Goal: Task Accomplishment & Management: Use online tool/utility

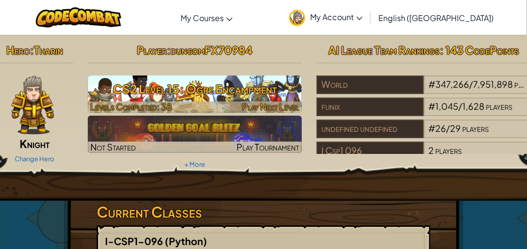
click at [285, 90] on h3 "CS2 Level 15: Ogre Encampment" at bounding box center [195, 89] width 214 height 22
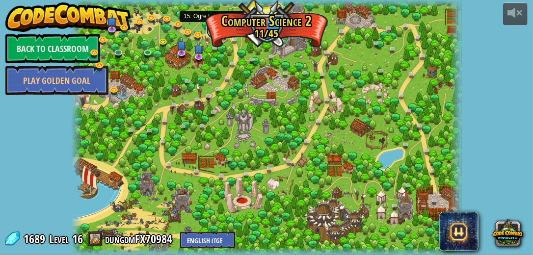
click at [211, 28] on link at bounding box center [216, 30] width 20 height 20
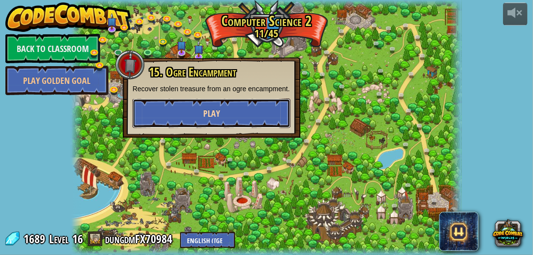
click at [222, 104] on button "Play" at bounding box center [211, 113] width 158 height 29
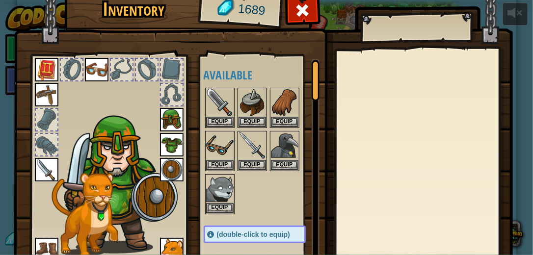
click at [280, 184] on div at bounding box center [265, 150] width 122 height 129
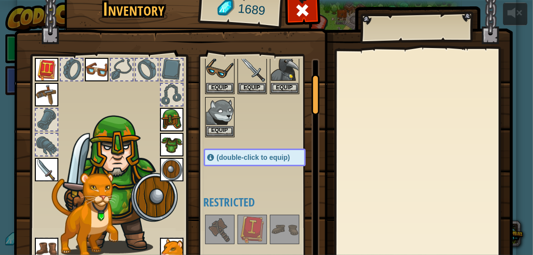
scroll to position [78, 0]
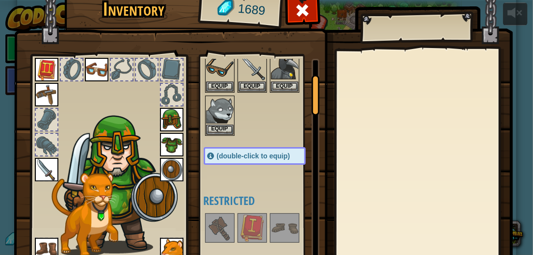
click at [305, 45] on img at bounding box center [263, 132] width 499 height 356
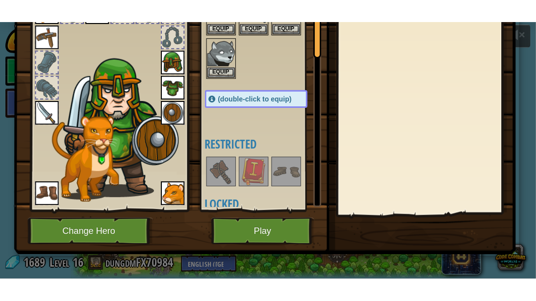
scroll to position [83, 0]
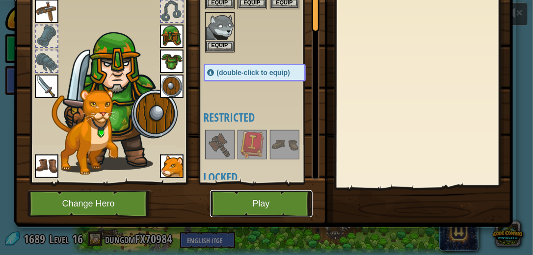
click at [274, 194] on button "Play" at bounding box center [261, 203] width 103 height 27
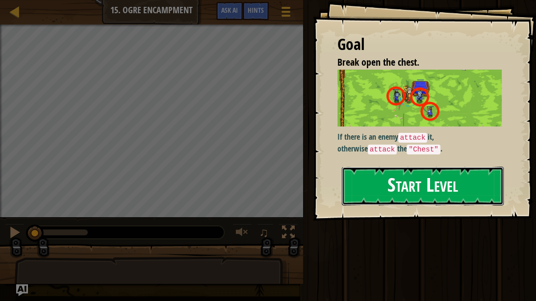
click at [379, 175] on button "Start Level" at bounding box center [423, 186] width 162 height 39
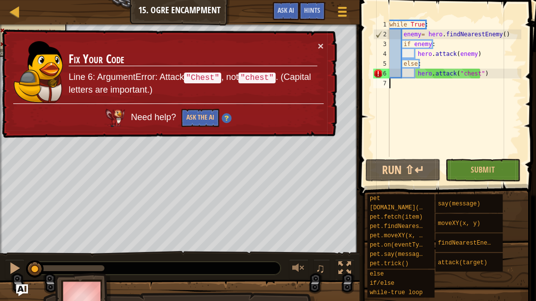
click at [501, 79] on div "while True : enemy = hero . findNearestEnemy ( ) if enemy : hero . attack ( ene…" at bounding box center [455, 98] width 134 height 157
click at [486, 77] on div "while True : enemy = hero . findNearestEnemy ( ) if enemy : hero . attack ( ene…" at bounding box center [455, 98] width 134 height 157
click at [407, 18] on div "hero.attack("chest") 1 2 3 4 5 6 7 while True : enemy = hero . findNearestEnemy…" at bounding box center [447, 117] width 180 height 225
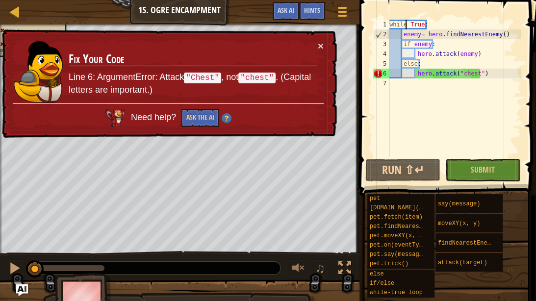
type textarea "while True:"
click at [428, 23] on div "while True : enemy = hero . findNearestEnemy ( ) if enemy : hero . attack ( ene…" at bounding box center [455, 98] width 134 height 157
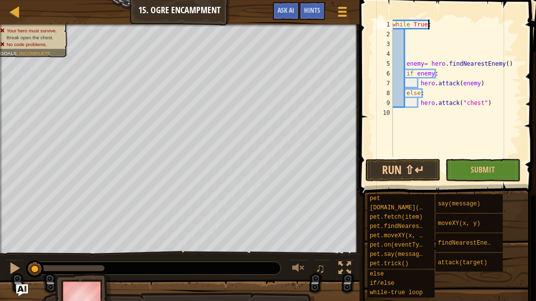
click at [429, 21] on div "while True : enemy = hero . findNearestEnemy ( ) if enemy : hero . attack ( ene…" at bounding box center [456, 98] width 131 height 157
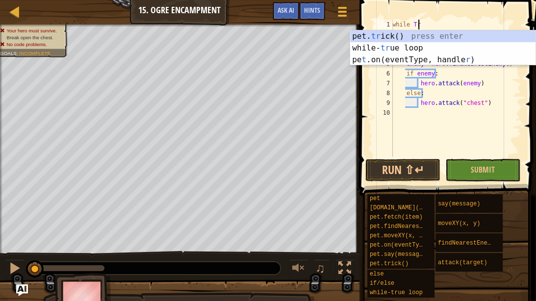
type textarea "w"
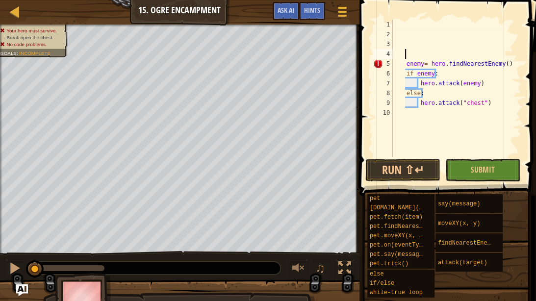
click at [408, 55] on div "enemy = hero . findNearestEnemy ( ) if enemy : hero . attack ( enemy ) else : h…" at bounding box center [456, 98] width 131 height 157
type textarea "ư"
type textarea "w"
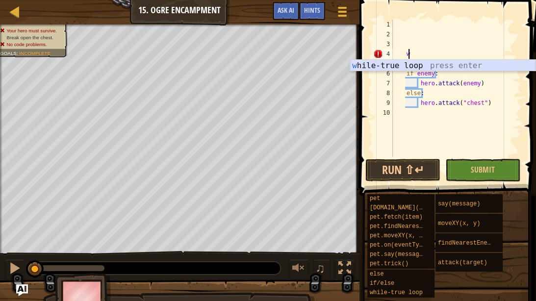
click at [408, 63] on div "w hile-true loop press enter" at bounding box center [442, 77] width 185 height 35
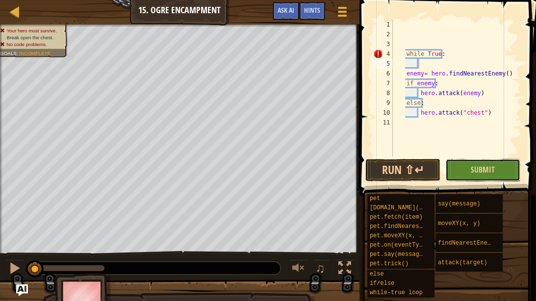
click at [471, 165] on button "Submit" at bounding box center [482, 170] width 75 height 23
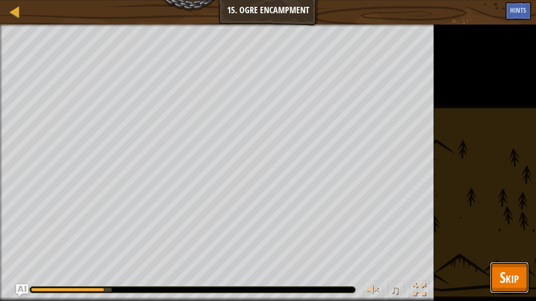
click at [498, 249] on button "Skip" at bounding box center [509, 277] width 39 height 31
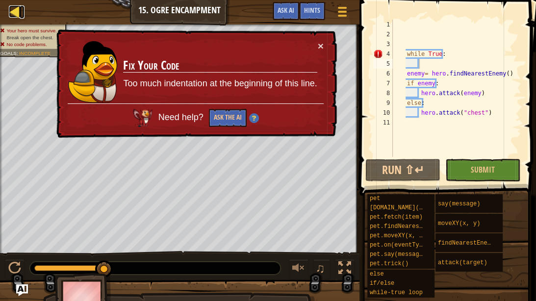
click at [10, 10] on div at bounding box center [15, 11] width 12 height 12
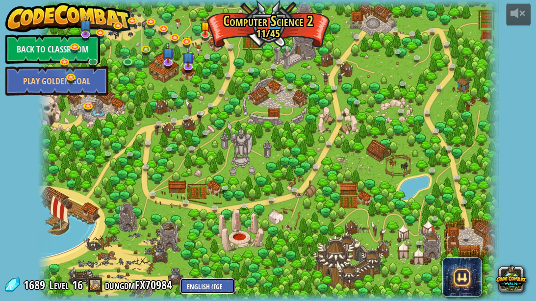
drag, startPoint x: 198, startPoint y: 269, endPoint x: 206, endPoint y: 284, distance: 16.5
click at [206, 249] on select "English (US) English (UK) 简体中文 繁體中文 русский español (ES) español (América Latin…" at bounding box center [207, 286] width 55 height 16
select select "vi"
click at [180, 249] on select "English (US) English (UK) 简体中文 繁體中文 русский español (ES) español (América Latin…" at bounding box center [207, 286] width 55 height 16
select select "vi"
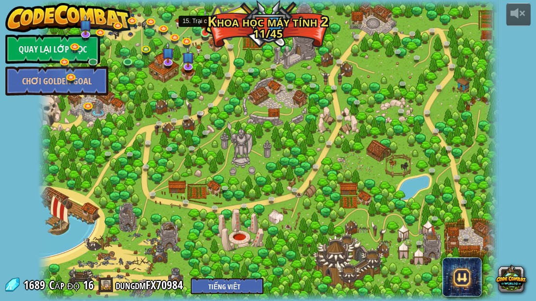
click at [208, 27] on img at bounding box center [205, 21] width 11 height 25
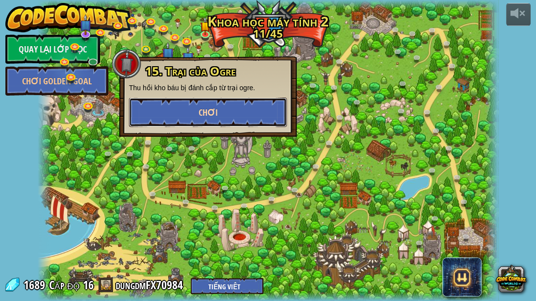
click at [206, 107] on span "Chơi" at bounding box center [207, 112] width 19 height 12
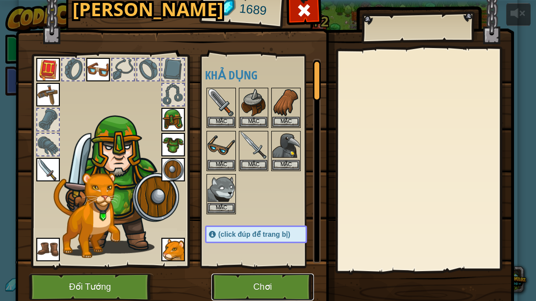
click at [242, 249] on button "Chơi" at bounding box center [262, 287] width 103 height 27
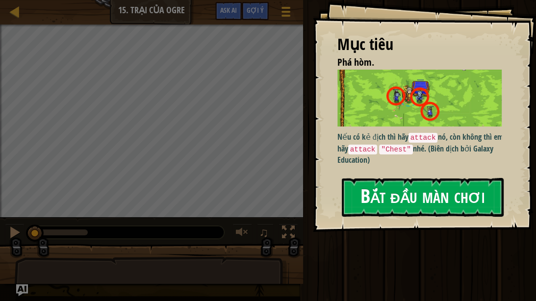
click at [374, 194] on button "Bắt đầu màn chơi" at bounding box center [423, 197] width 162 height 39
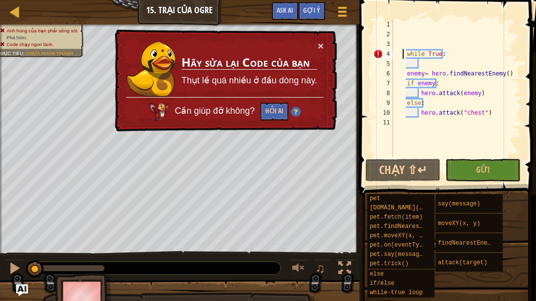
click at [404, 55] on div "while True : enemy = hero . findNearestEnemy ( ) if enemy : hero . attack ( ene…" at bounding box center [456, 98] width 130 height 157
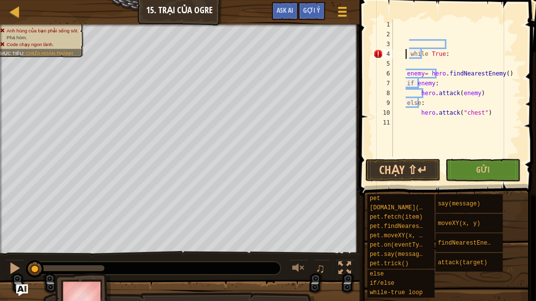
click at [407, 55] on div "while True : enemy = hero . findNearestEnemy ( ) if enemy : hero . attack ( ene…" at bounding box center [456, 98] width 130 height 157
click at [407, 52] on div "while True : enemy = hero . findNearestEnemy ( ) if enemy : hero . attack ( ene…" at bounding box center [456, 98] width 130 height 157
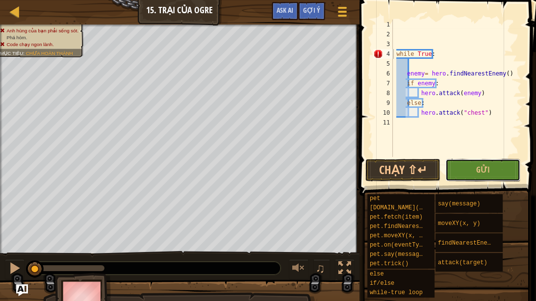
click at [481, 177] on button "Gửi" at bounding box center [482, 170] width 75 height 23
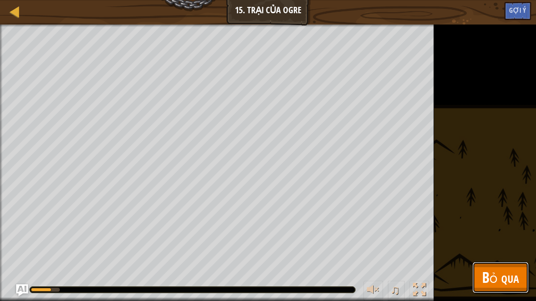
click at [490, 249] on span "Bỏ qua" at bounding box center [500, 277] width 37 height 20
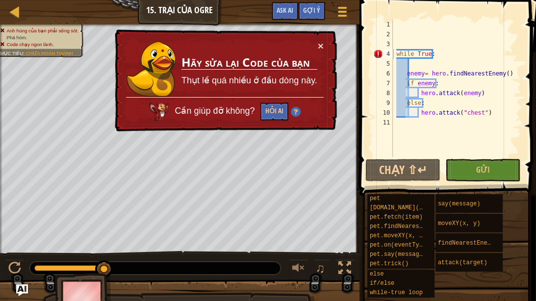
click at [432, 54] on div "while True : enemy = hero . findNearestEnemy ( ) if enemy : hero . attack ( ene…" at bounding box center [456, 98] width 130 height 157
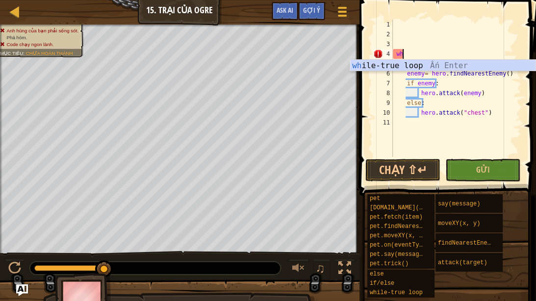
type textarea "w"
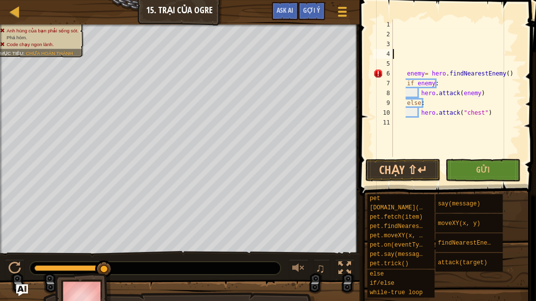
click at [410, 65] on div "enemy = hero . findNearestEnemy ( ) if enemy : hero . attack ( enemy ) else : h…" at bounding box center [456, 98] width 130 height 157
click at [394, 62] on div "enemy = hero . findNearestEnemy ( ) if enemy : hero . attack ( enemy ) else : h…" at bounding box center [456, 98] width 130 height 157
type textarea "ư"
type textarea "w"
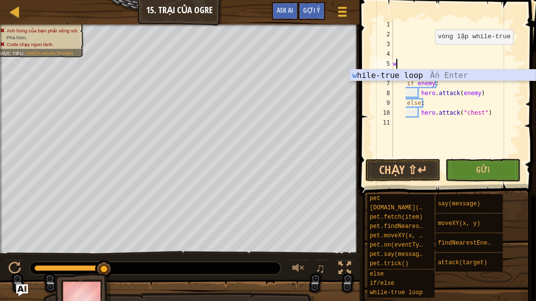
click at [400, 73] on div "w hile-true loop Ấn Enter" at bounding box center [442, 87] width 185 height 35
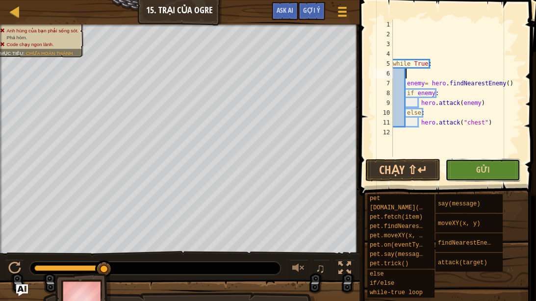
click at [455, 170] on button "Gửi" at bounding box center [482, 170] width 75 height 23
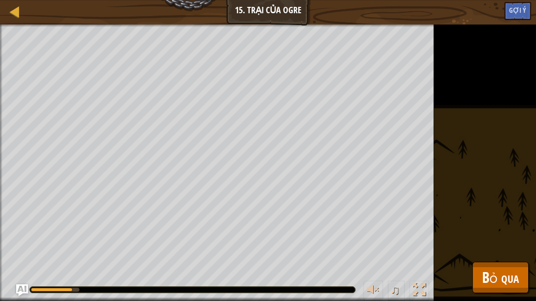
click at [496, 249] on div "Anh hùng của bạn phải sống sót. Phá hòm. Code chạy ngon lành. Mục tiêu : Đang c…" at bounding box center [268, 163] width 536 height 277
click at [496, 249] on span "Bỏ qua" at bounding box center [500, 277] width 37 height 20
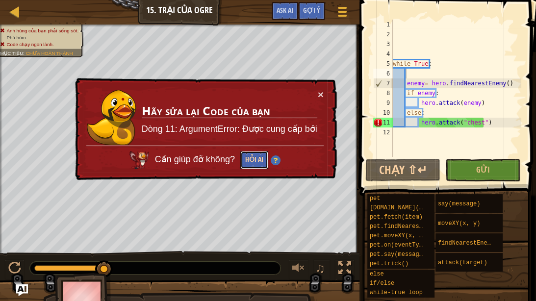
click at [258, 160] on button "Hỏi AI" at bounding box center [254, 160] width 28 height 18
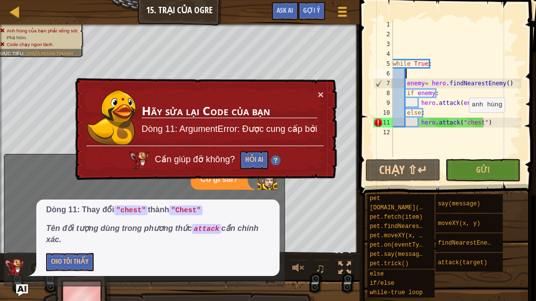
click at [464, 122] on div "while True : enemy = hero . findNearestEnemy ( ) if enemy : hero . attack ( ene…" at bounding box center [456, 98] width 130 height 157
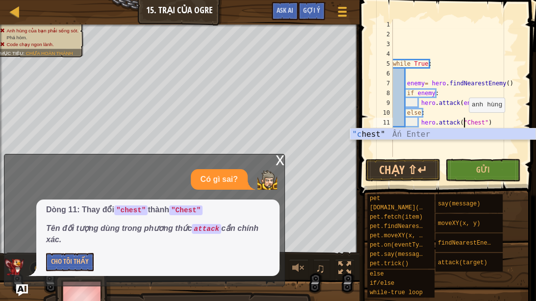
scroll to position [4, 6]
type textarea "hero.attack("Chest")"
click at [494, 165] on button "Gửi" at bounding box center [482, 170] width 75 height 23
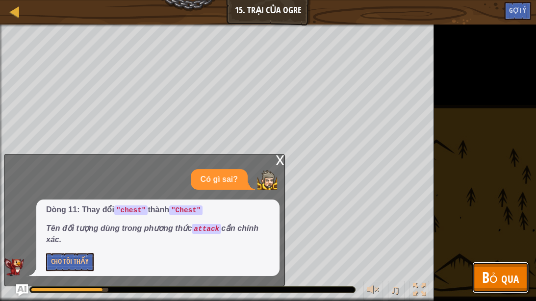
click at [503, 249] on span "Bỏ qua" at bounding box center [500, 277] width 37 height 20
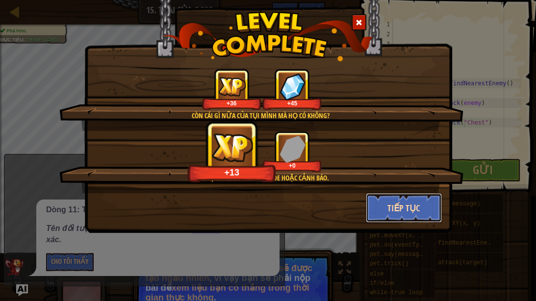
click at [387, 214] on button "Tiếp tục" at bounding box center [404, 207] width 76 height 29
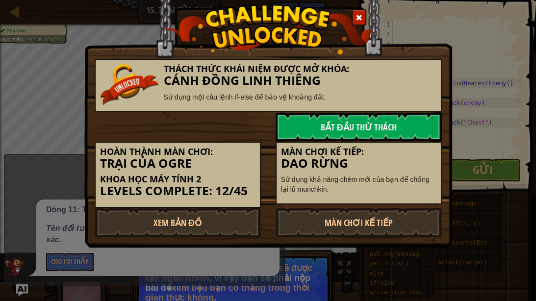
click at [387, 214] on link "Màn chơi kế tiếp" at bounding box center [359, 222] width 166 height 29
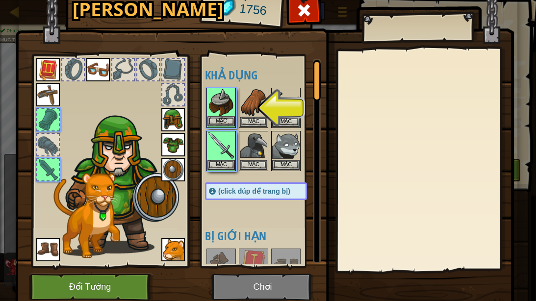
click at [213, 114] on img at bounding box center [221, 102] width 27 height 27
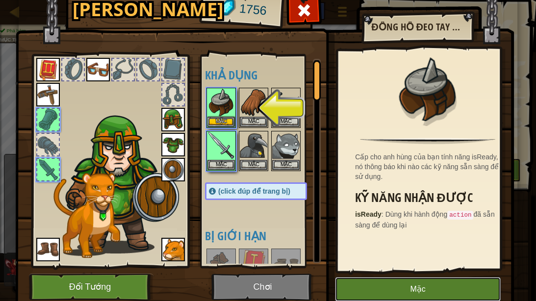
click at [350, 249] on button "Mặc" at bounding box center [418, 289] width 166 height 25
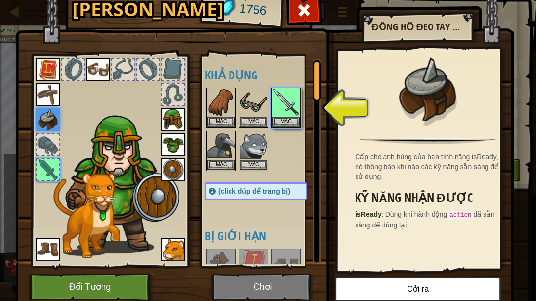
click at [288, 249] on img at bounding box center [264, 132] width 499 height 356
click at [278, 123] on button "Mặc" at bounding box center [285, 121] width 27 height 10
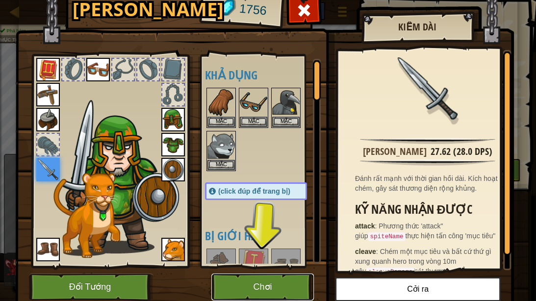
click at [293, 249] on button "Chơi" at bounding box center [262, 287] width 103 height 27
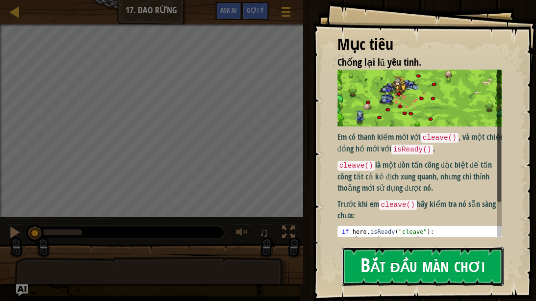
click at [384, 249] on button "Bắt đầu màn chơi" at bounding box center [423, 266] width 162 height 39
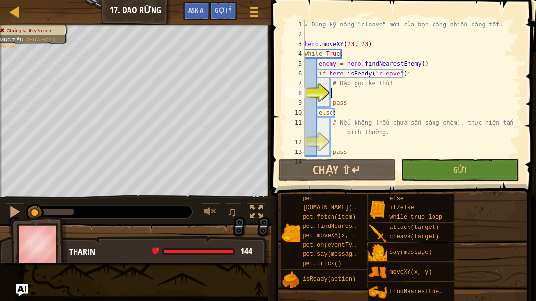
scroll to position [5, 0]
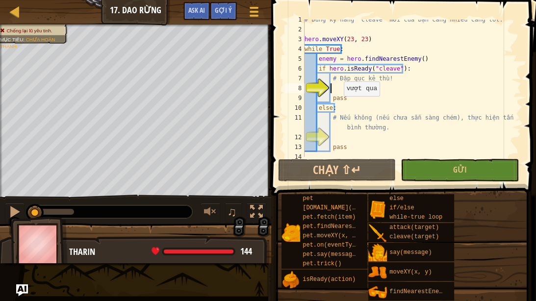
click at [0, 0] on div "Bản đồ Khoa học máy tính 2 17. Dao Rừng Tuỳ chọn Xong Gợi ý Ask AI" at bounding box center [135, 12] width 271 height 25
click at [14, 14] on div at bounding box center [15, 11] width 12 height 12
select select "vi"
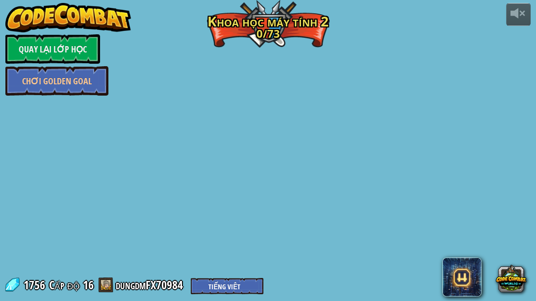
select select "vi"
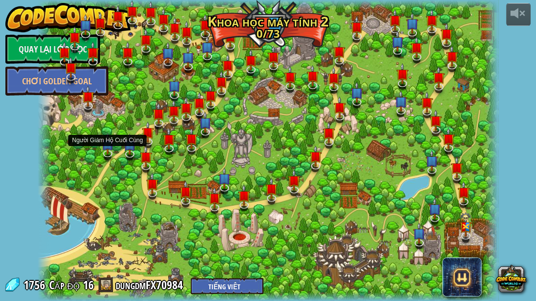
select select "vi"
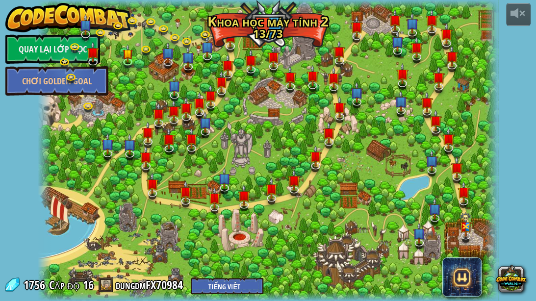
select select "vi"
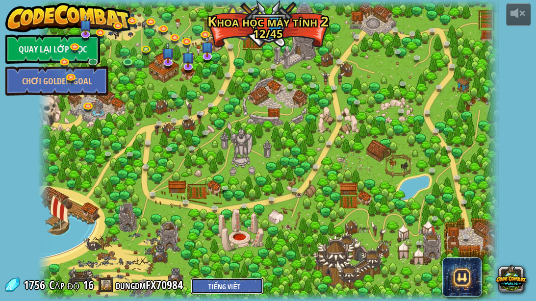
click at [211, 249] on select "English (US) English (UK) 简体中文 繁體中文 русский español (ES) español (América Latin…" at bounding box center [227, 286] width 73 height 16
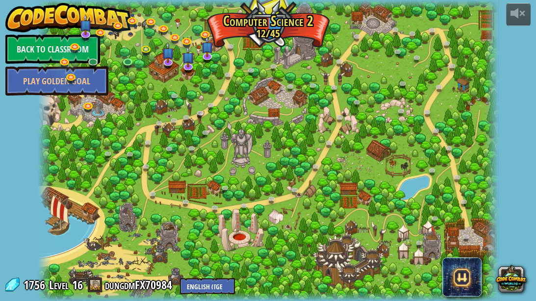
click at [235, 22] on div at bounding box center [268, 150] width 461 height 301
click at [241, 25] on div at bounding box center [268, 150] width 461 height 301
click at [216, 32] on img at bounding box center [220, 21] width 11 height 25
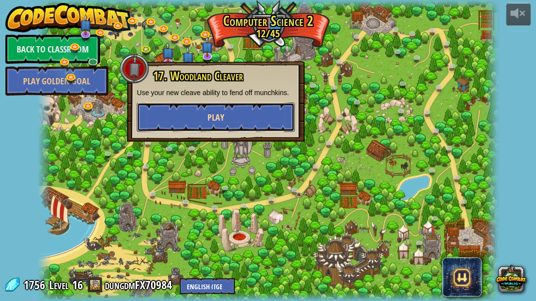
click at [206, 106] on button "Play" at bounding box center [216, 117] width 158 height 29
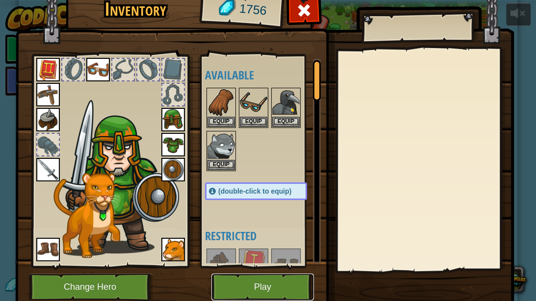
click at [253, 249] on button "Play" at bounding box center [262, 287] width 103 height 27
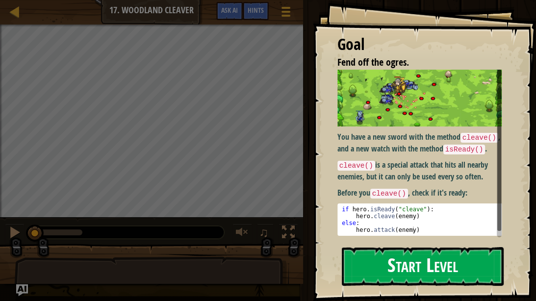
click at [396, 249] on button "Start Level" at bounding box center [423, 266] width 162 height 39
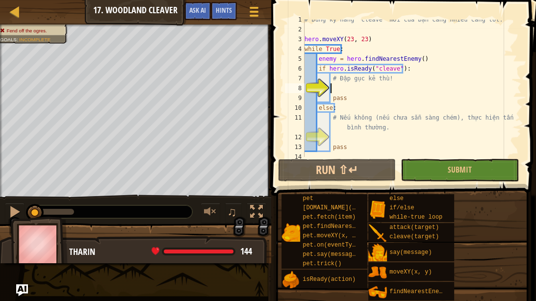
scroll to position [4, 1]
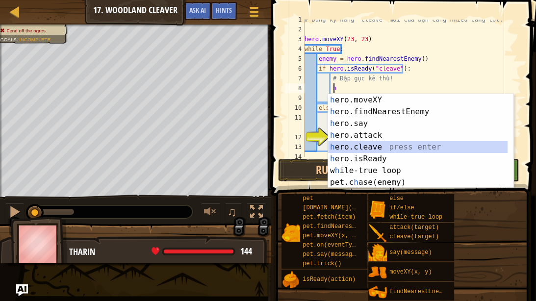
click at [334, 148] on div "h ero.moveXY press enter h ero.findNearestEnemy press enter h ero.say press ent…" at bounding box center [418, 153] width 180 height 118
type textarea "hero.cleave(enemy)"
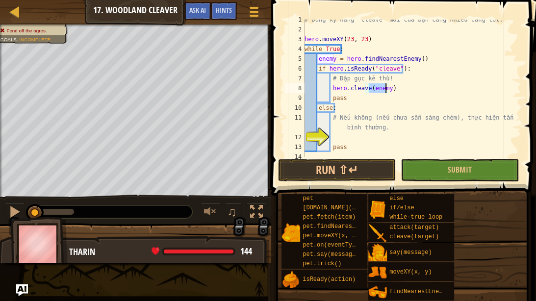
click at [334, 136] on div "# Dùng kỹ năng "cleave" mới của bạn càng nhiều càng tốt. hero . moveXY ( 23 , 2…" at bounding box center [409, 93] width 213 height 157
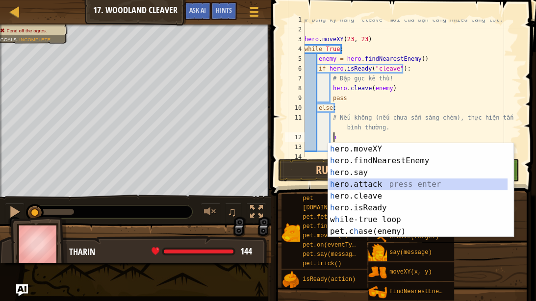
click at [354, 183] on div "h ero.moveXY press enter h ero.findNearestEnemy press enter h ero.say press ent…" at bounding box center [418, 202] width 180 height 118
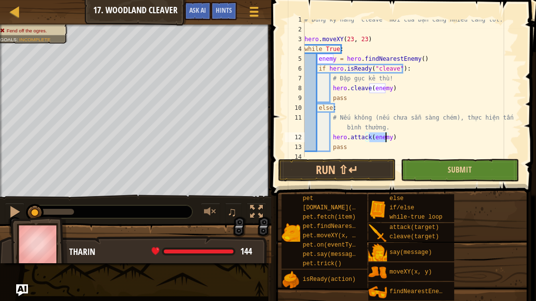
type textarea "hero.attack(enemy)"
click at [417, 169] on button "Submit" at bounding box center [460, 170] width 118 height 23
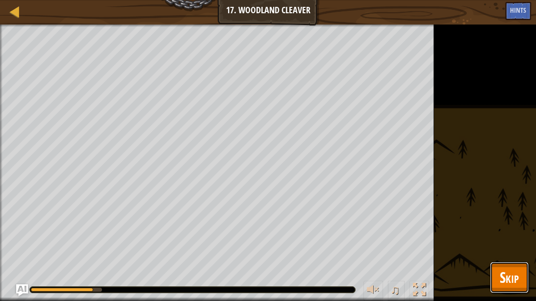
click at [510, 249] on button "Skip" at bounding box center [509, 277] width 39 height 31
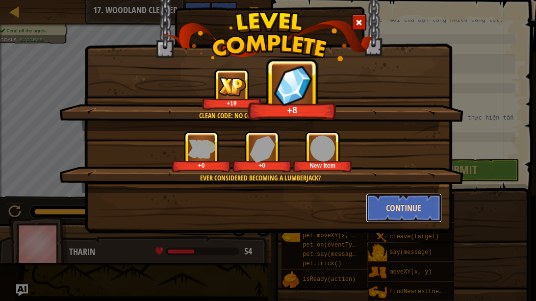
click at [396, 206] on button "Continue" at bounding box center [404, 207] width 76 height 29
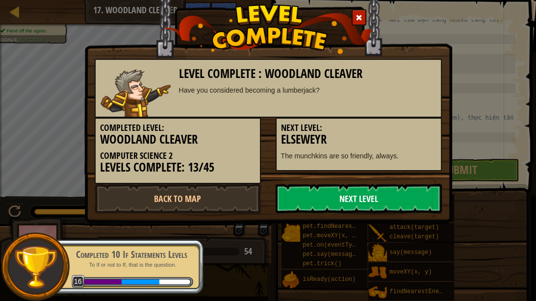
click at [371, 202] on link "Next Level" at bounding box center [359, 198] width 166 height 29
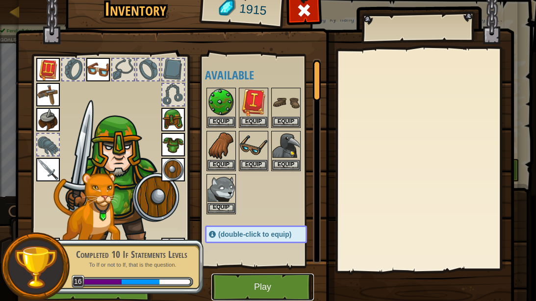
click at [257, 249] on button "Play" at bounding box center [262, 287] width 103 height 27
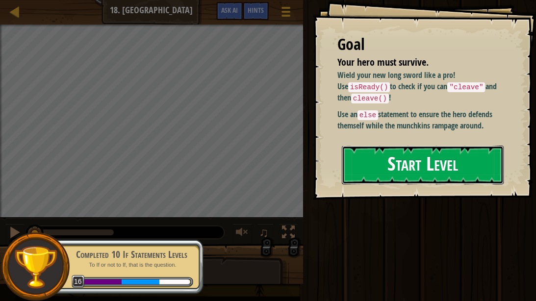
click at [419, 157] on button "Start Level" at bounding box center [423, 165] width 162 height 39
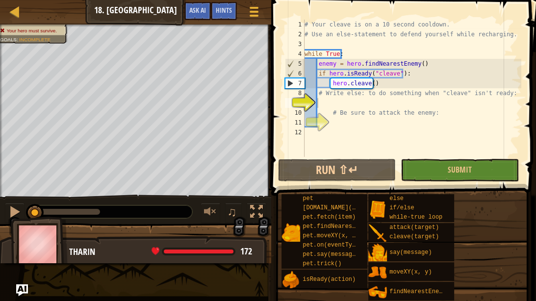
click at [157, 249] on div "Map Computer Science 2 18. Elseweyr Game Menu Done Hints Ask AI 1 ההההההההההההה…" at bounding box center [268, 150] width 536 height 301
